Goal: Check status: Check status

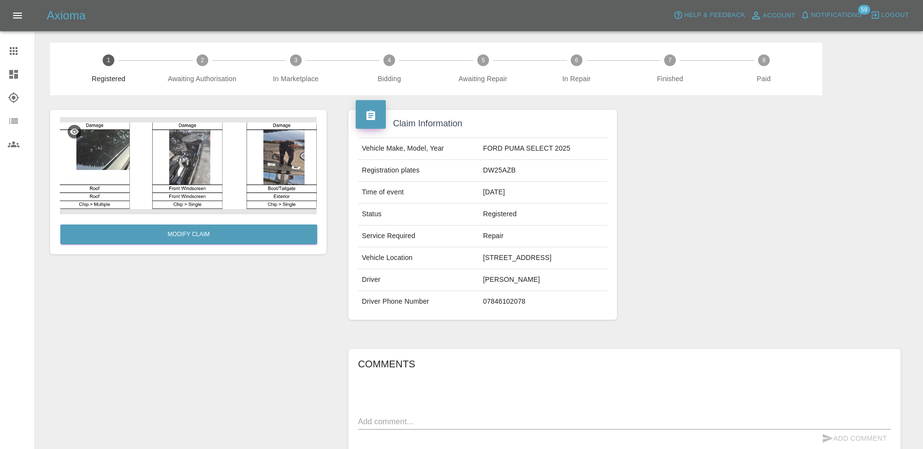
click at [8, 70] on icon at bounding box center [14, 75] width 12 height 12
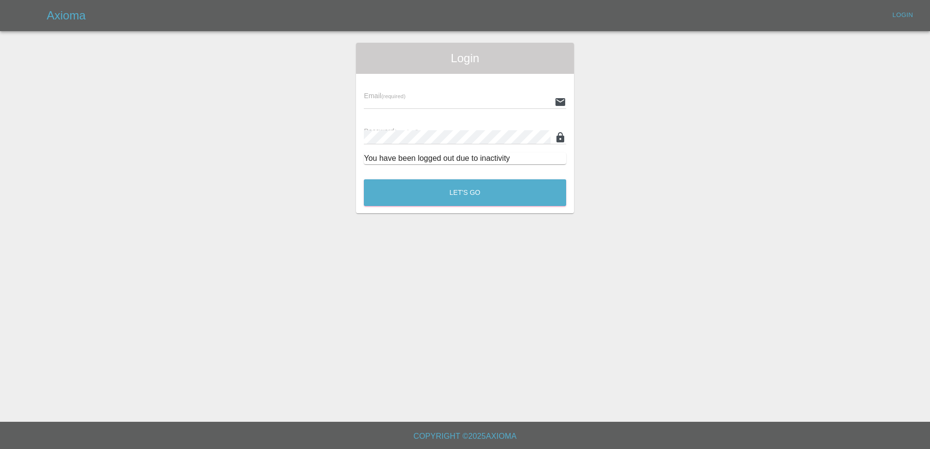
type input "[PERSON_NAME][EMAIL_ADDRESS][PERSON_NAME][DOMAIN_NAME]"
click at [474, 186] on button "Let's Go" at bounding box center [465, 192] width 202 height 27
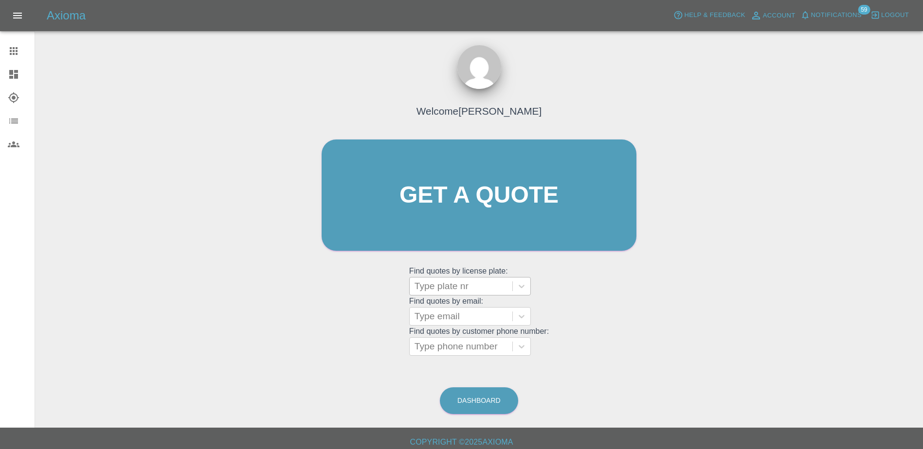
click at [452, 290] on div at bounding box center [460, 287] width 93 height 14
paste input "DW25FYG"
type input "DW25FYG"
click at [454, 315] on div "DW25FYG, Registered" at bounding box center [470, 311] width 122 height 19
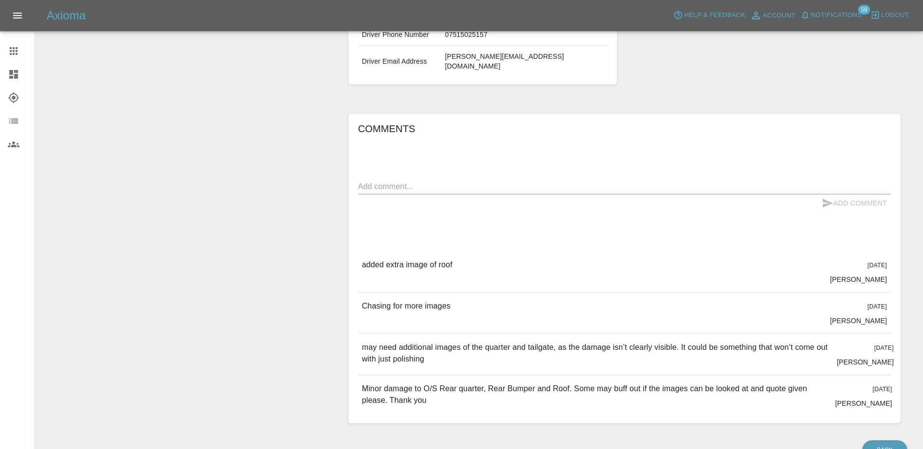
scroll to position [320, 0]
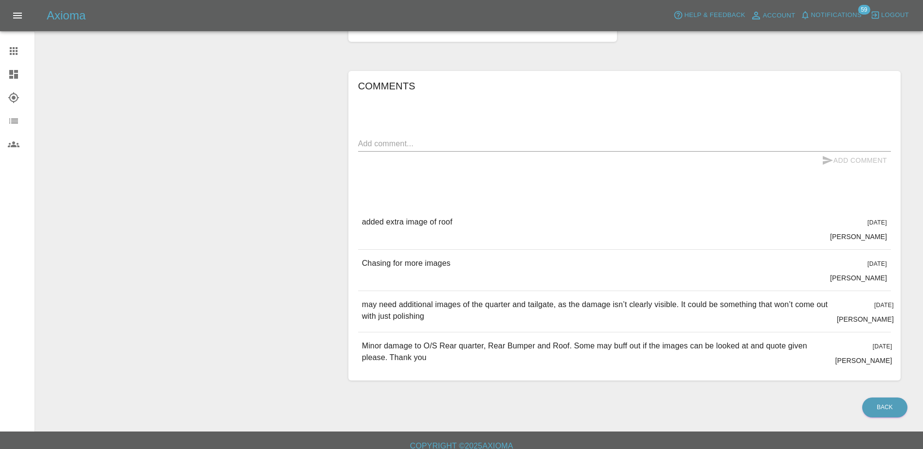
click at [8, 52] on icon at bounding box center [14, 51] width 12 height 12
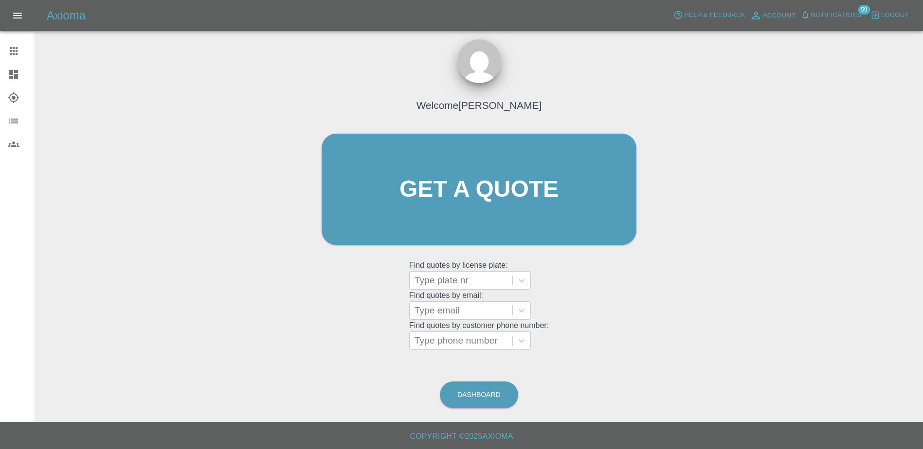
scroll to position [6, 0]
click at [460, 286] on div at bounding box center [460, 281] width 93 height 14
paste input "DL25HZM"
type input "DL25HZM"
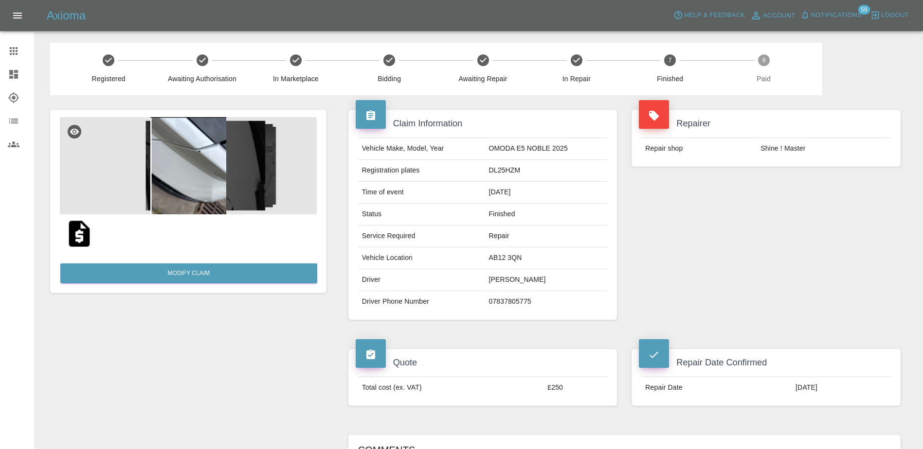
click at [19, 54] on div at bounding box center [21, 51] width 27 height 12
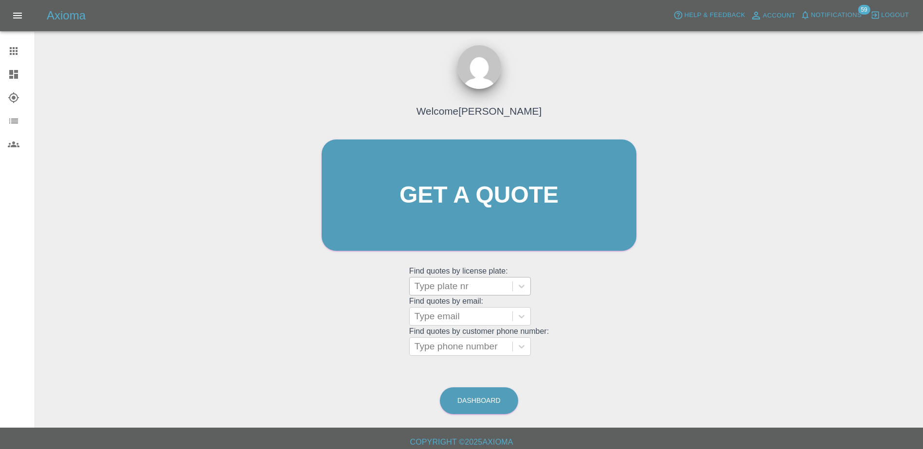
click at [443, 289] on div at bounding box center [460, 287] width 93 height 14
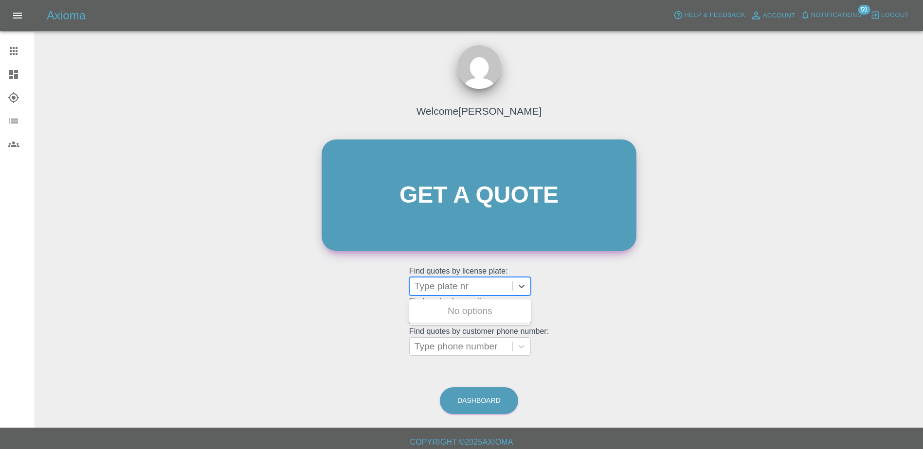
paste input "DT25XEK"
type input "DT25XEK"
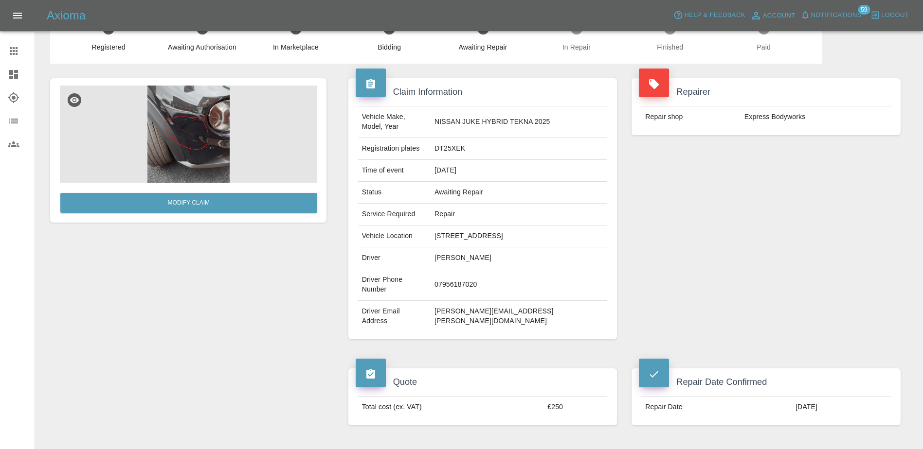
scroll to position [49, 0]
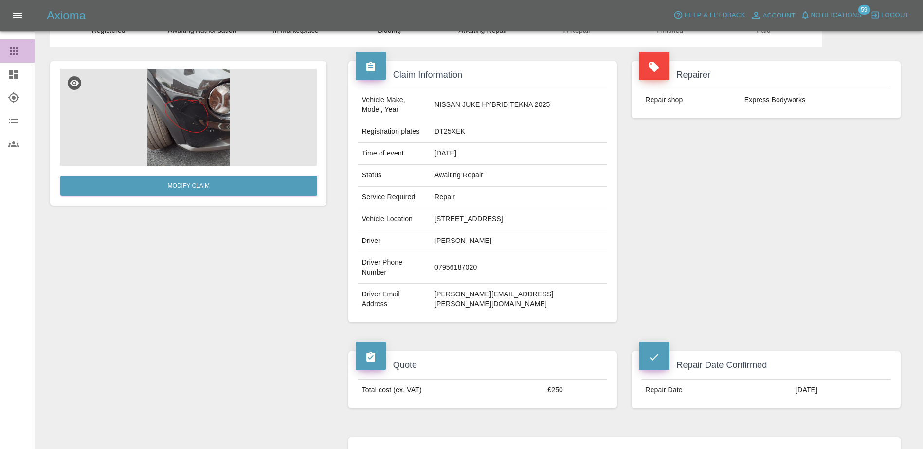
click at [17, 56] on icon at bounding box center [14, 51] width 12 height 12
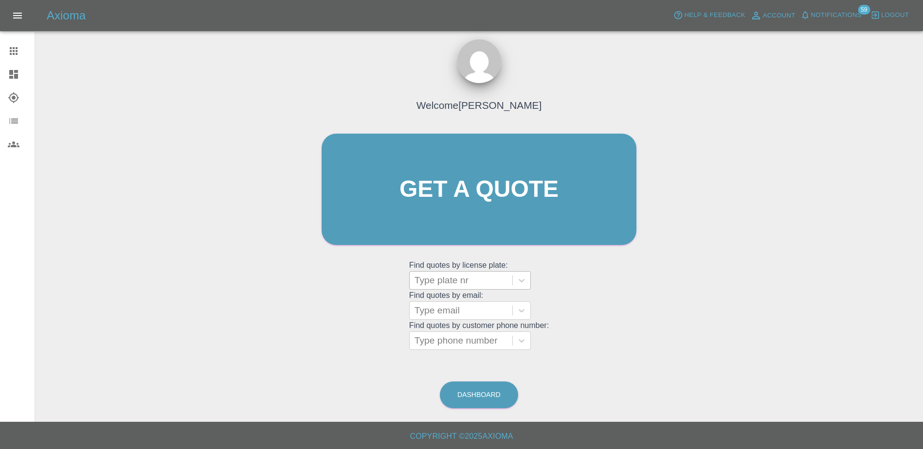
drag, startPoint x: 471, startPoint y: 287, endPoint x: 470, endPoint y: 279, distance: 7.8
click at [471, 282] on div at bounding box center [460, 281] width 93 height 14
drag, startPoint x: 474, startPoint y: 280, endPoint x: 520, endPoint y: 276, distance: 46.9
click at [474, 280] on div at bounding box center [460, 281] width 93 height 14
paste input "RO24XNH"
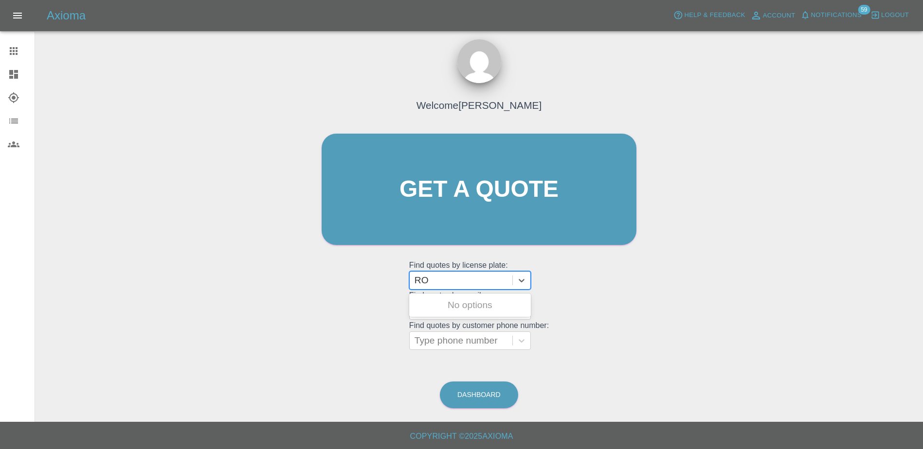
type input "R"
